Goal: Find specific page/section: Find specific page/section

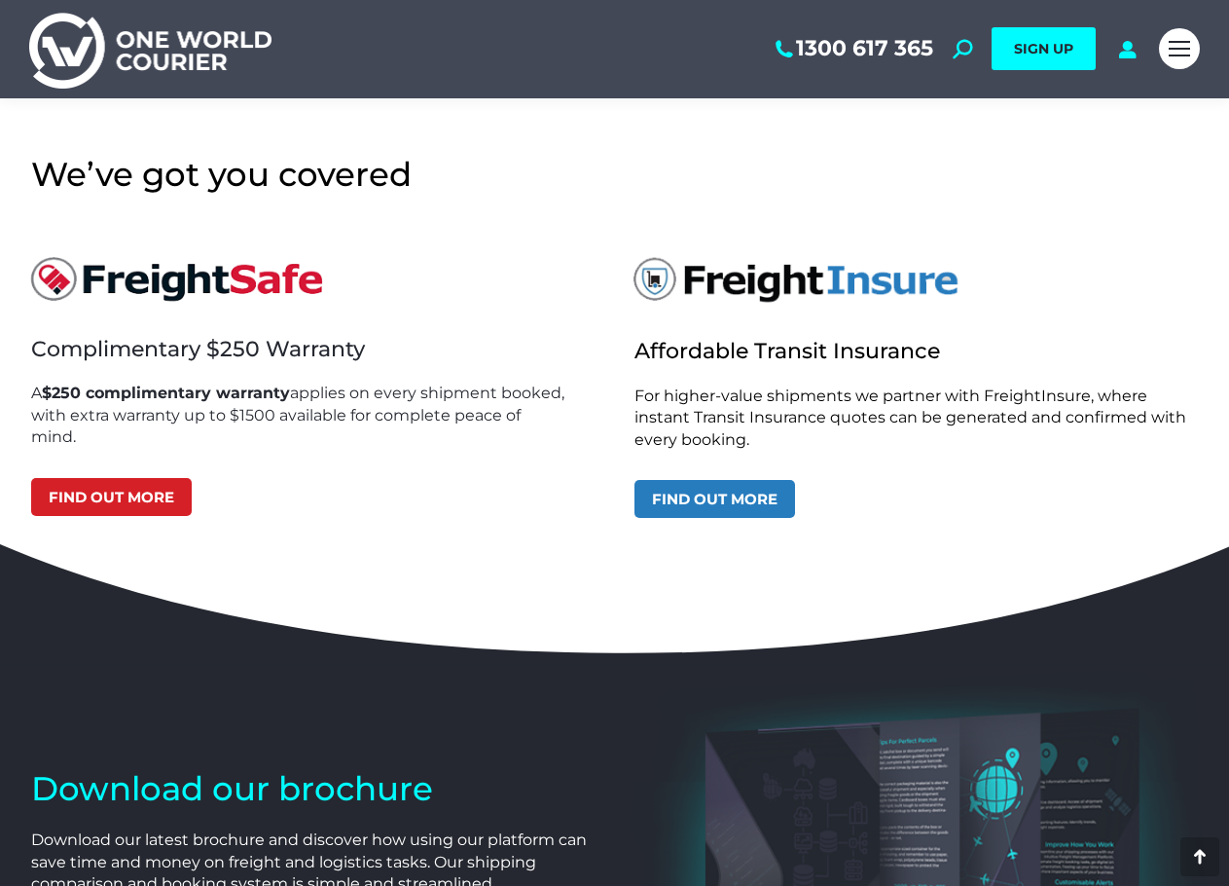
scroll to position [5799, 0]
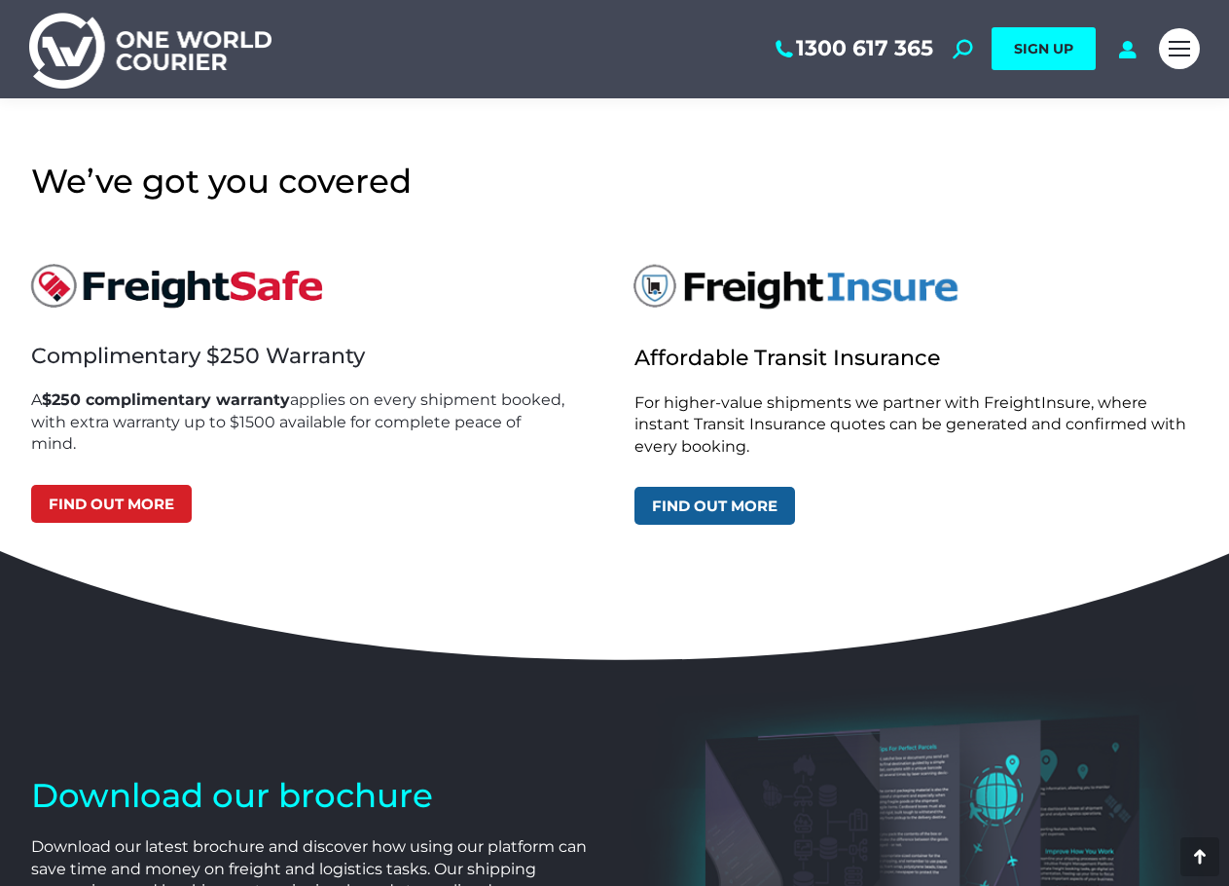
click at [719, 495] on link "Find out more" at bounding box center [715, 506] width 161 height 38
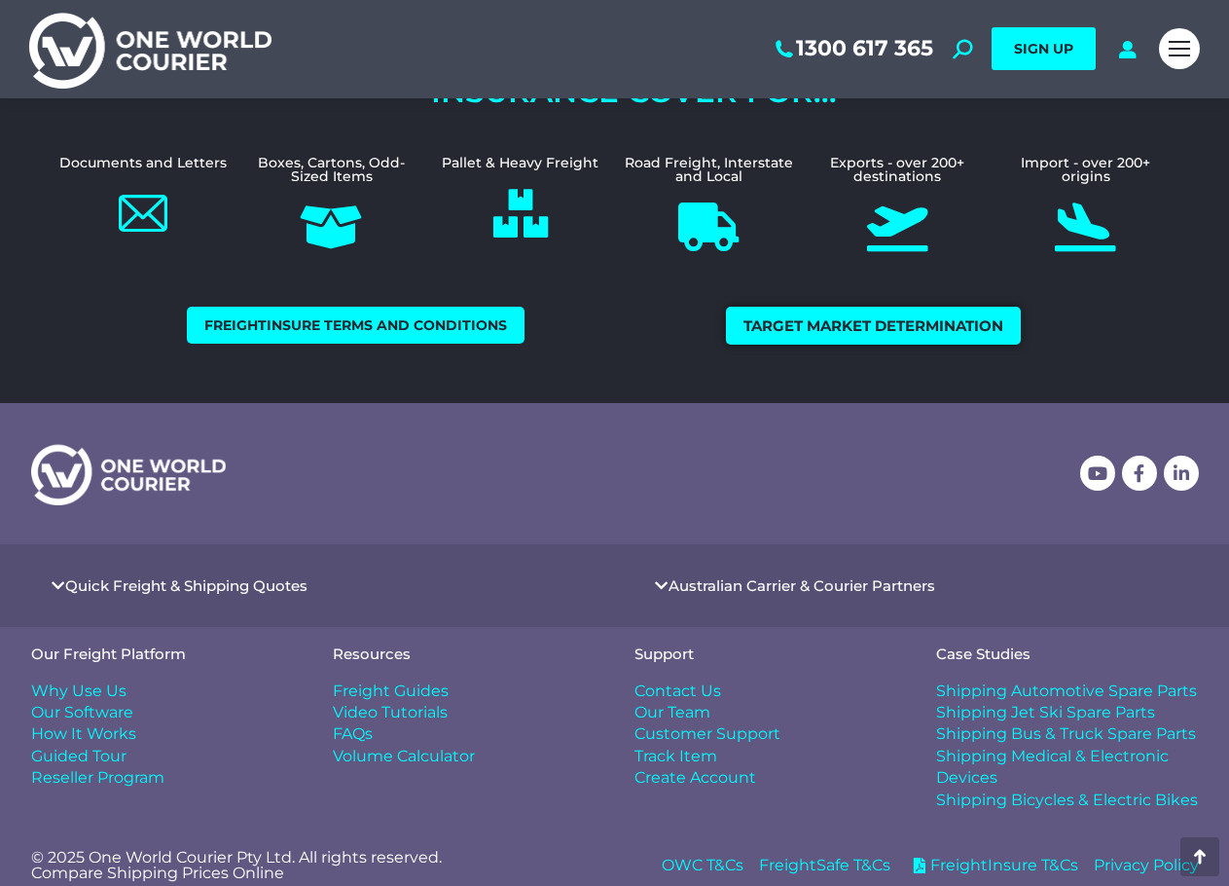
scroll to position [1004, 0]
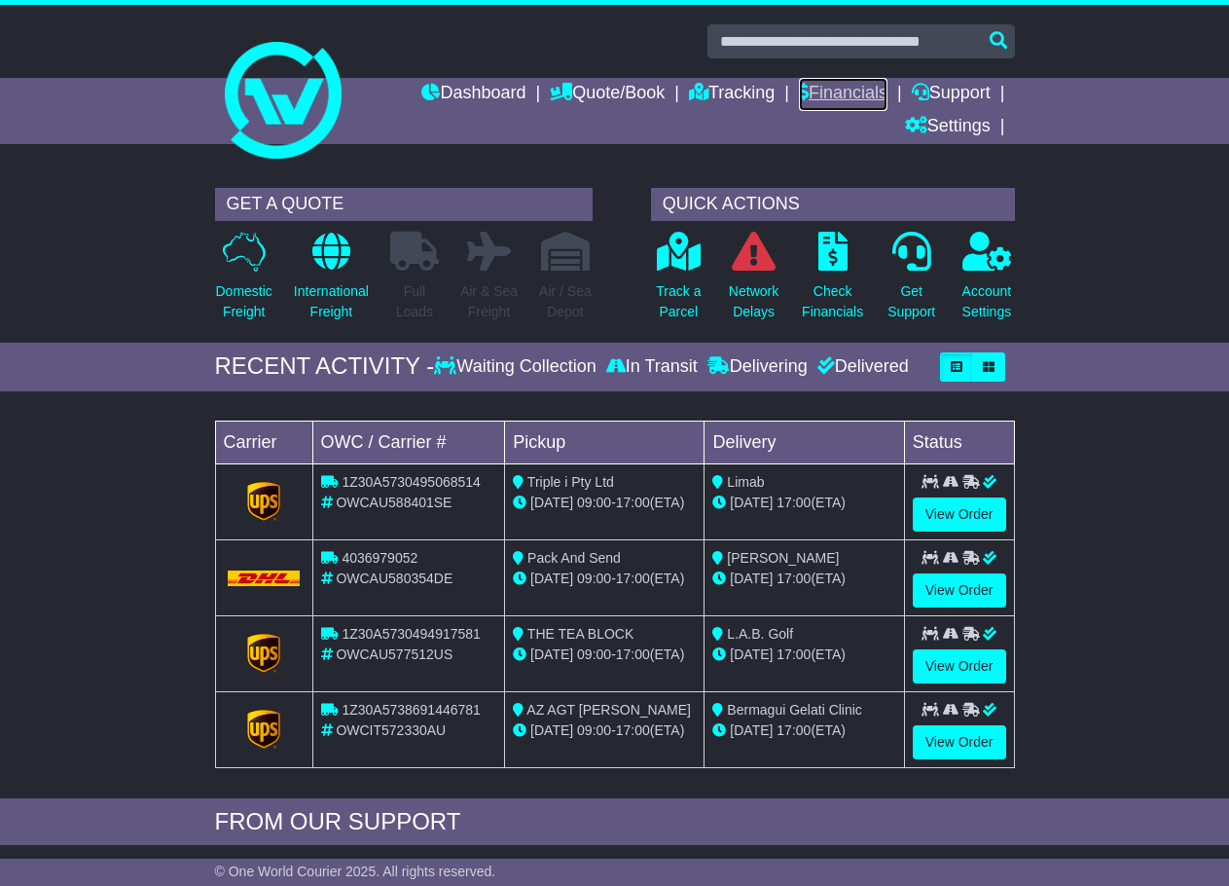
click at [858, 95] on link "Financials" at bounding box center [843, 94] width 89 height 33
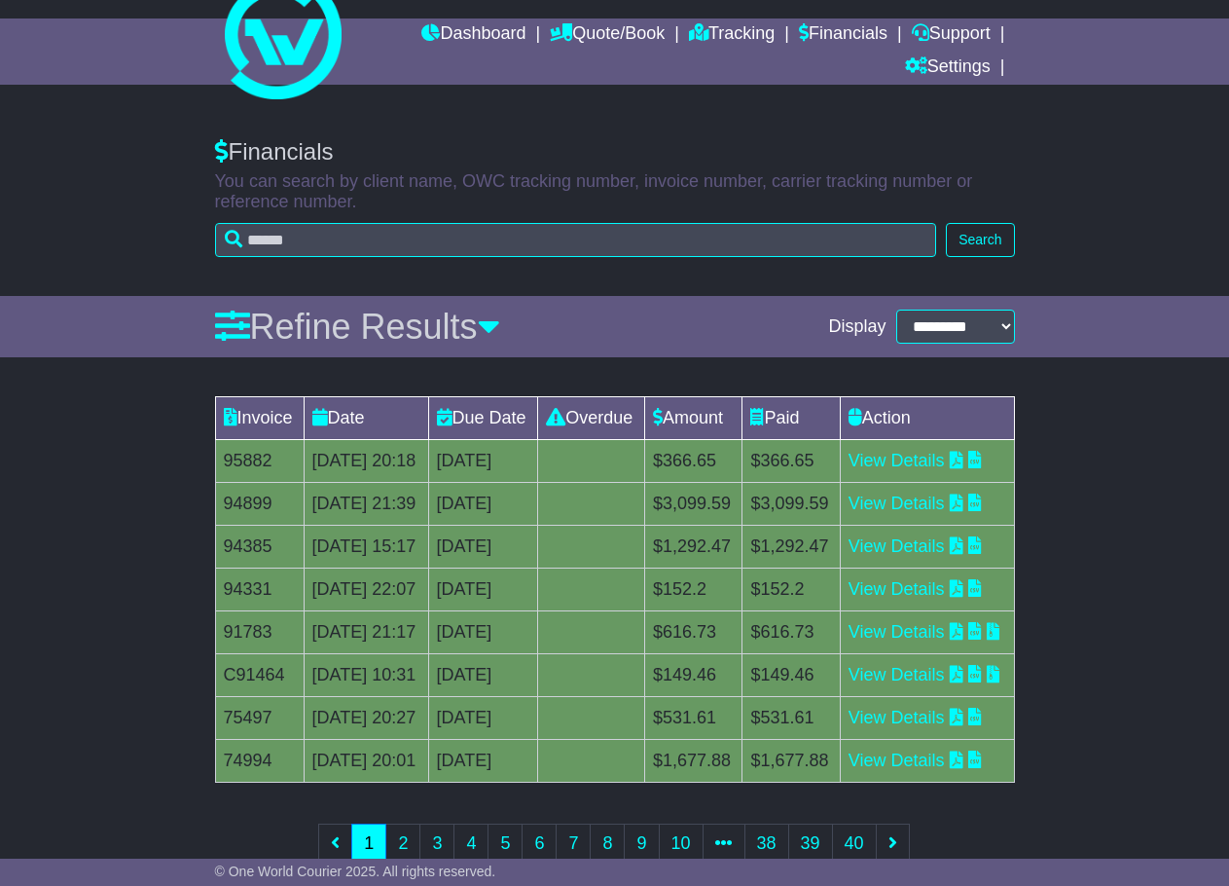
scroll to position [58, 0]
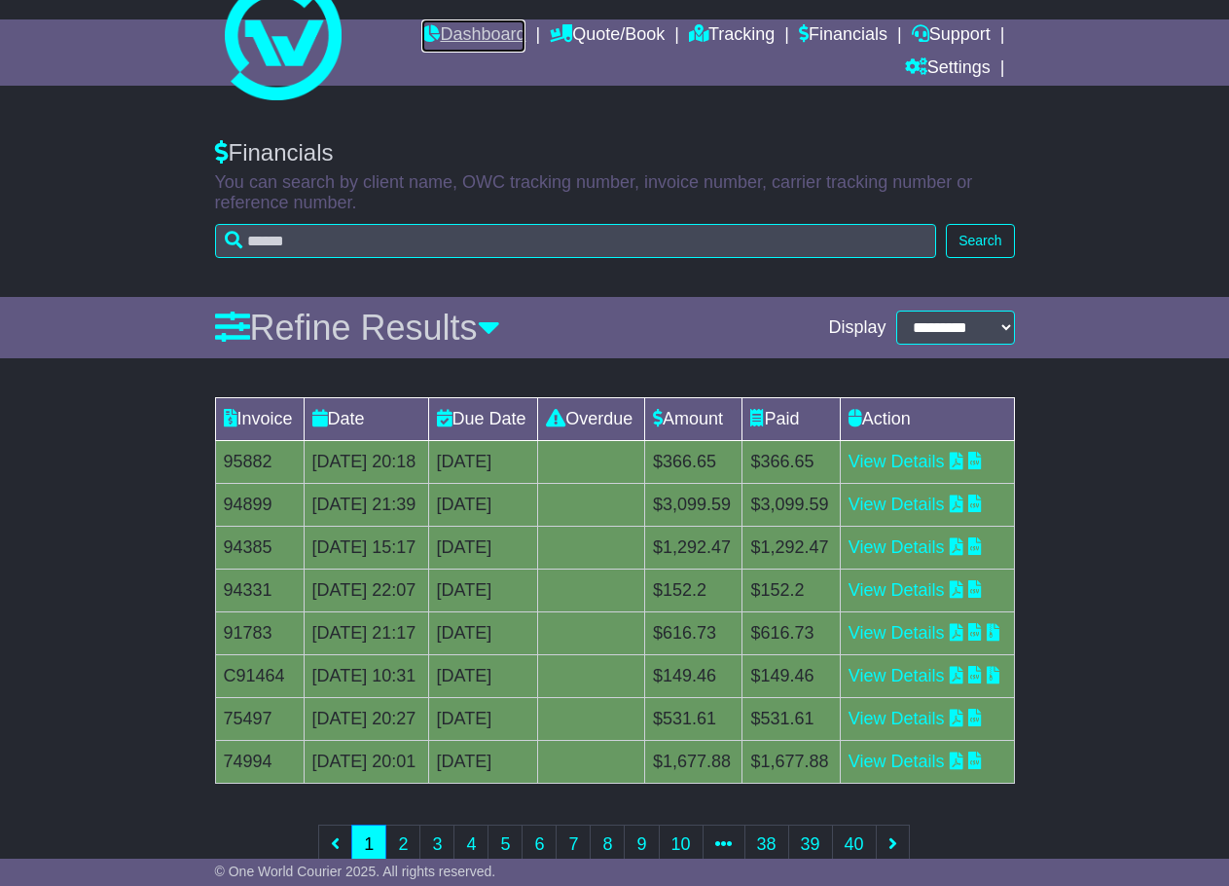
click at [471, 32] on link "Dashboard" at bounding box center [473, 35] width 104 height 33
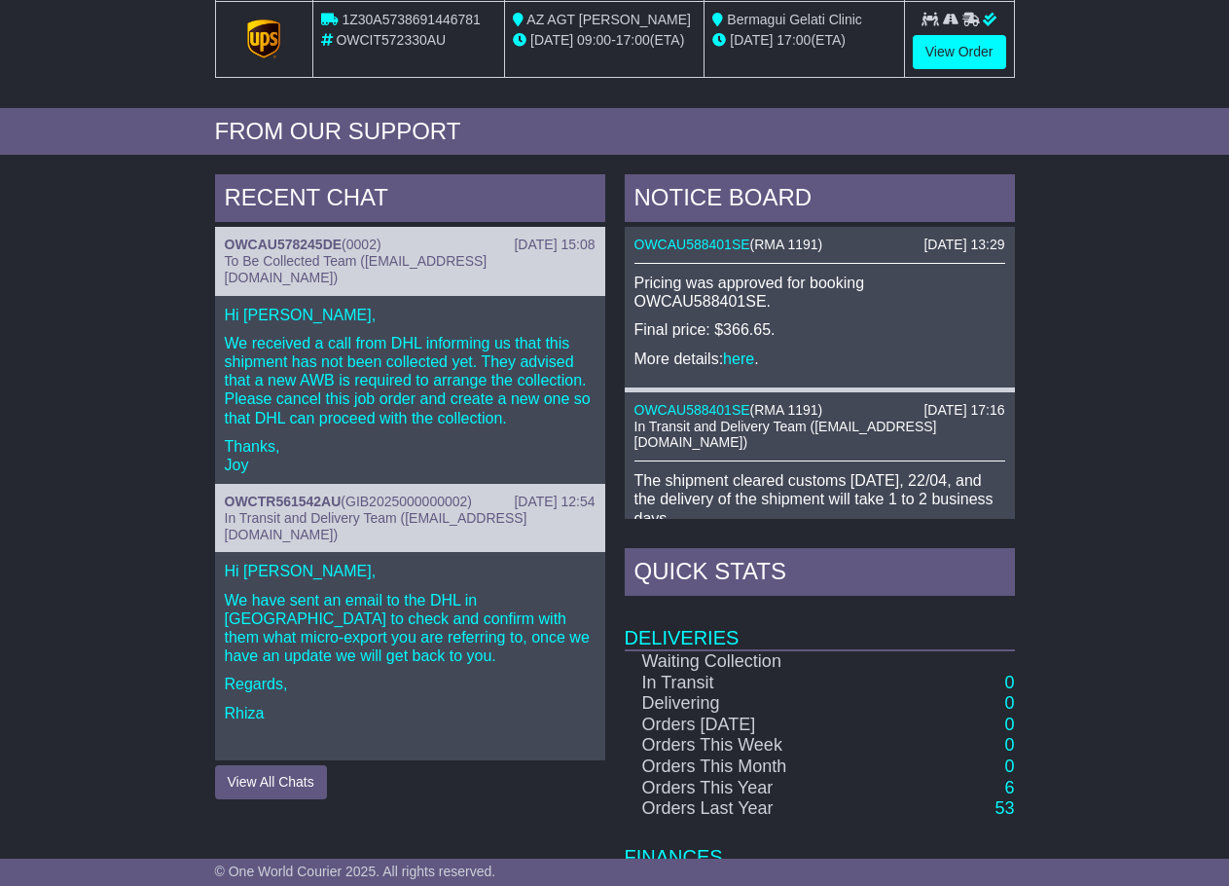
scroll to position [846, 0]
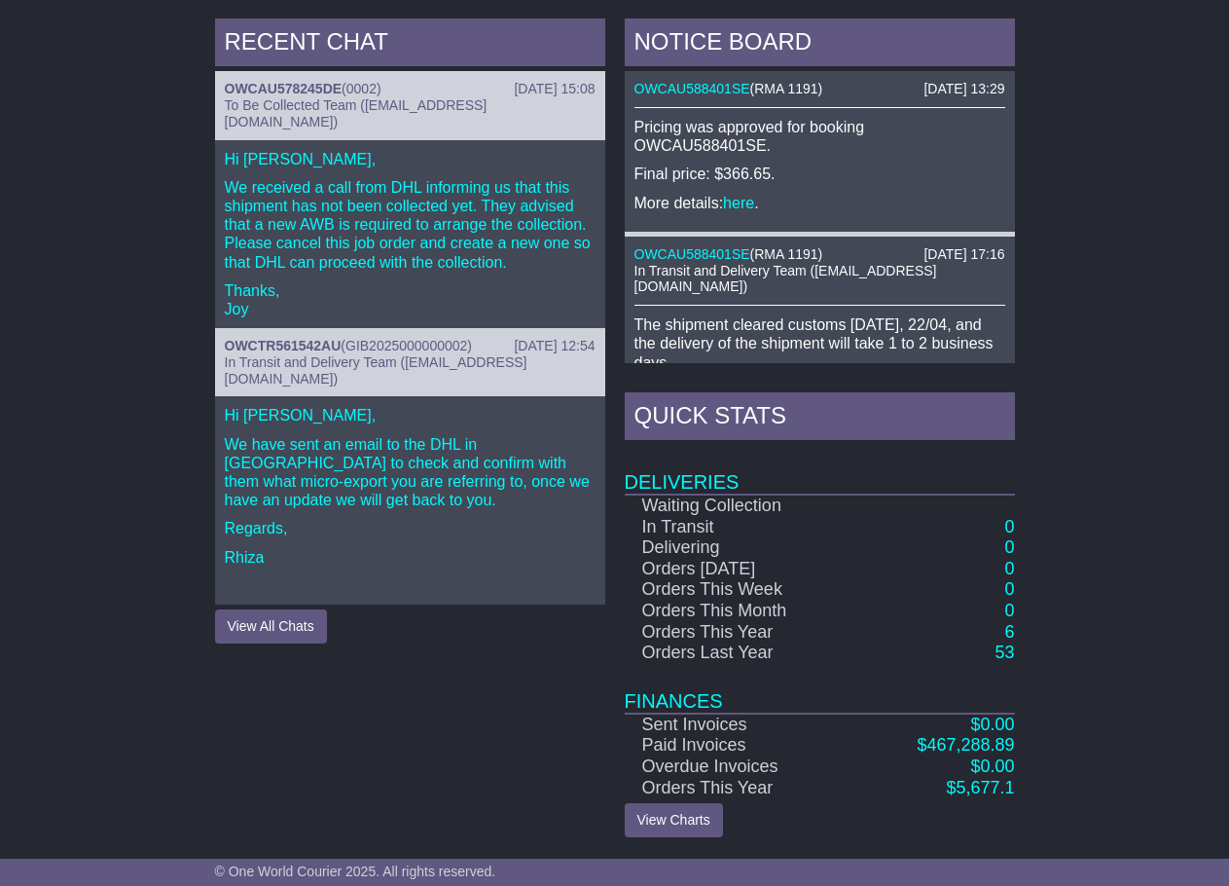
click at [1069, 220] on div "RECENT CHAT 25 Mar 2025 15:08 OWCAU578245DE ( 0002 ) To Be Collected Team (pick…" at bounding box center [614, 428] width 1229 height 838
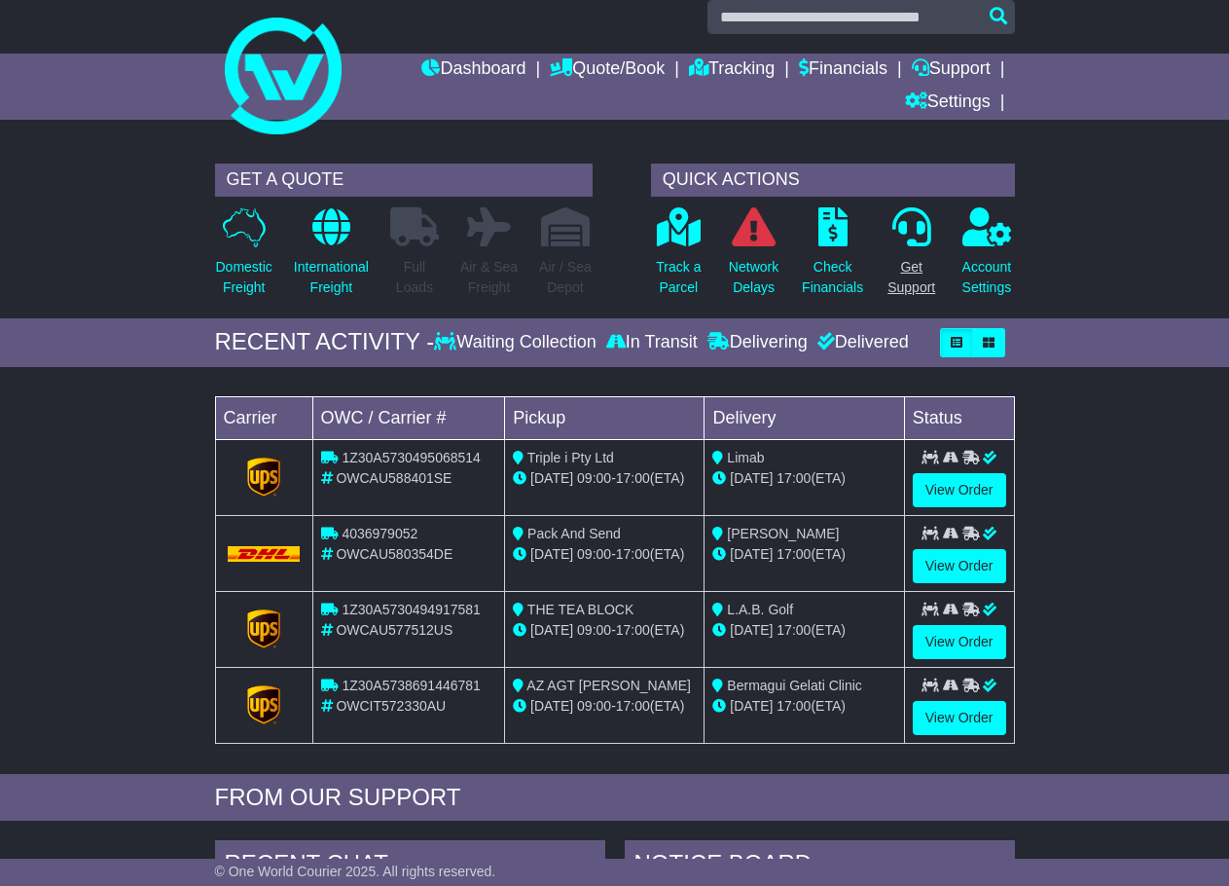
scroll to position [0, 0]
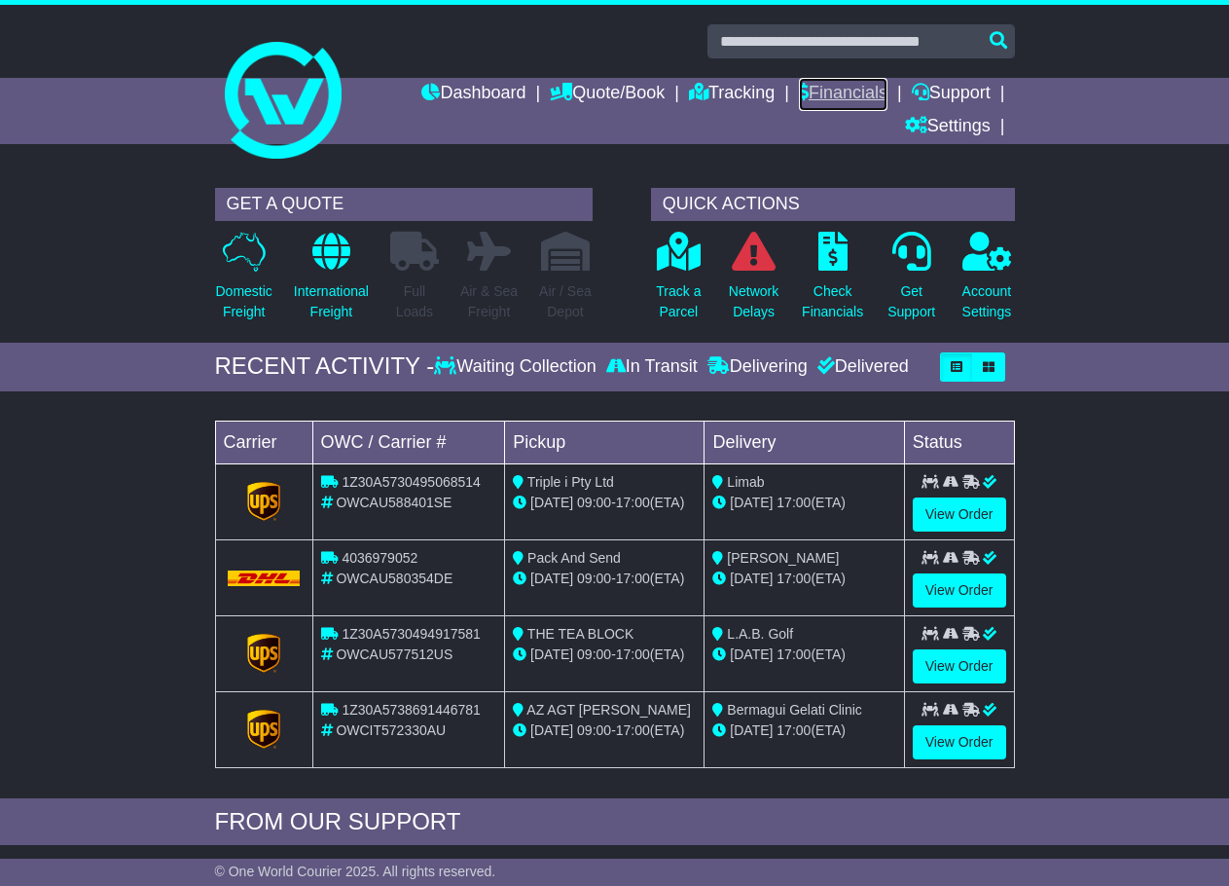
click at [819, 88] on link "Financials" at bounding box center [843, 94] width 89 height 33
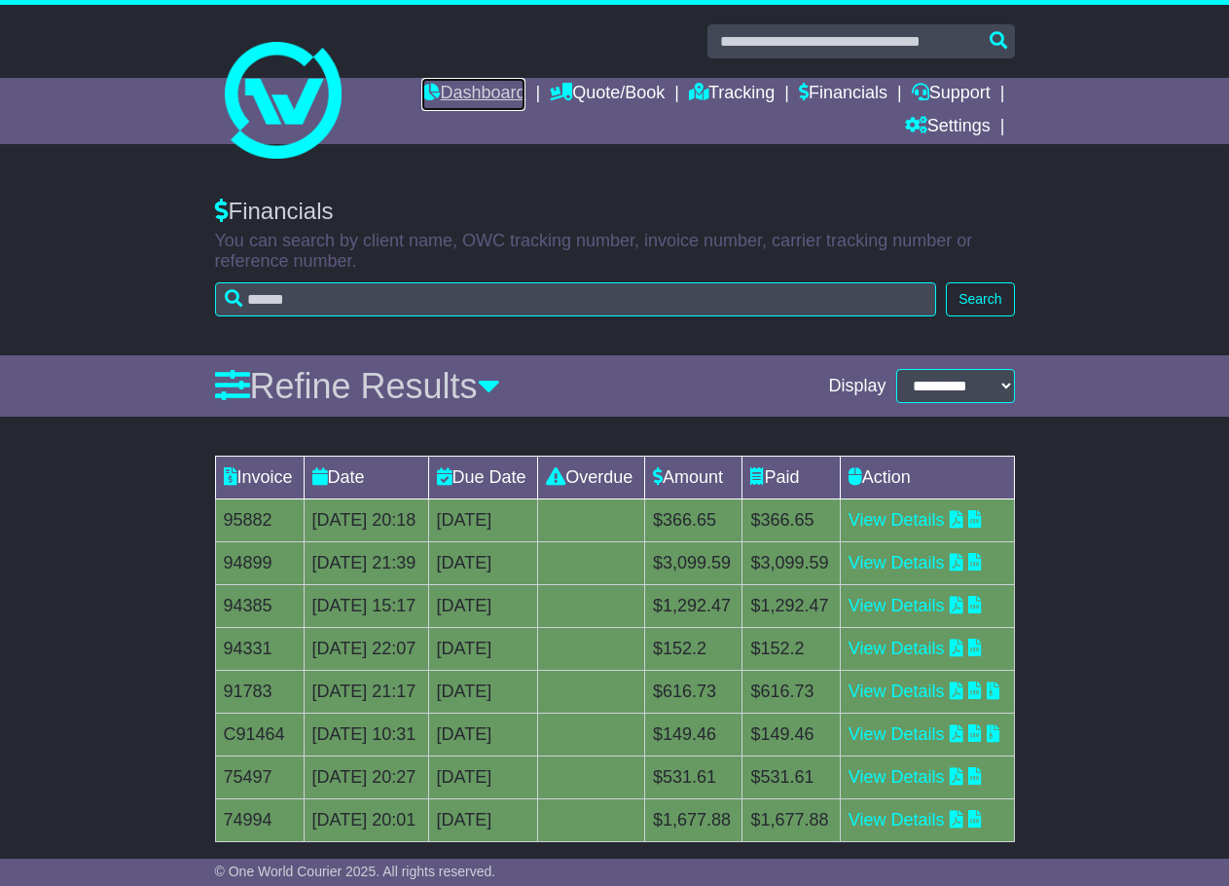
click at [436, 95] on link "Dashboard" at bounding box center [473, 94] width 104 height 33
